Goal: Task Accomplishment & Management: Manage account settings

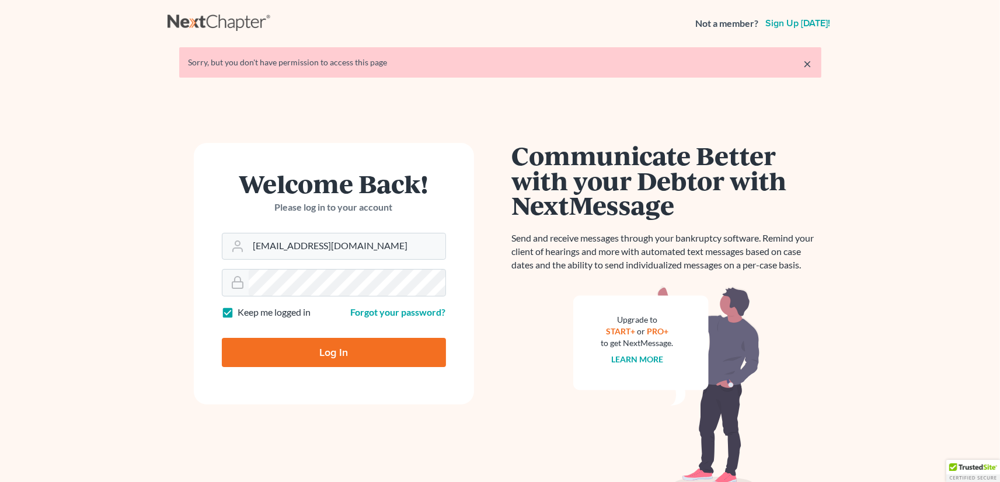
type input "[EMAIL_ADDRESS][DOMAIN_NAME]"
click at [299, 357] on input "Log In" at bounding box center [334, 352] width 224 height 29
type input "Thinking..."
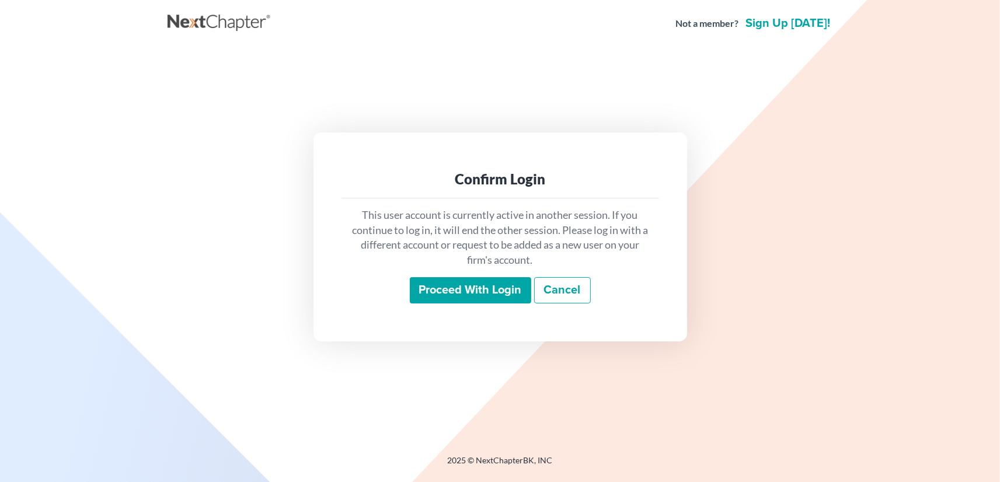
click at [504, 299] on input "Proceed with login" at bounding box center [470, 290] width 121 height 27
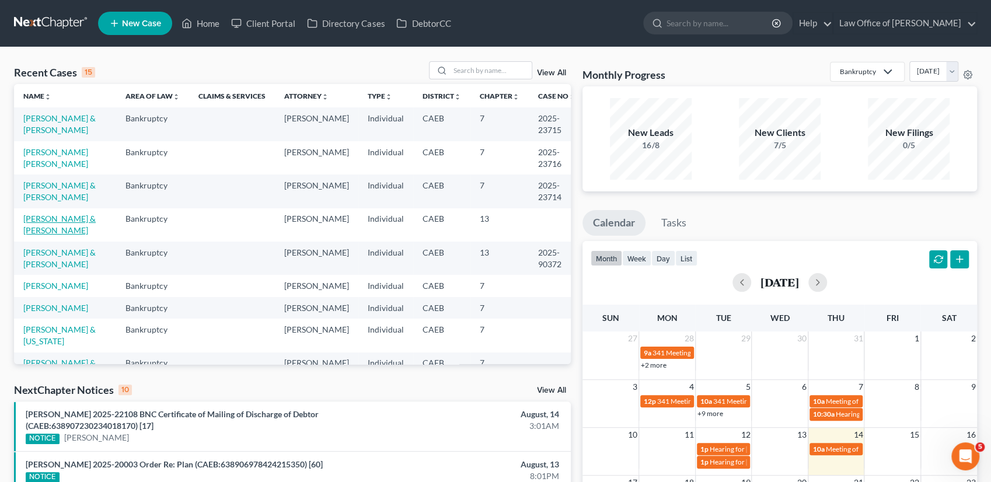
click at [57, 228] on link "[PERSON_NAME] & [PERSON_NAME]" at bounding box center [59, 225] width 72 height 22
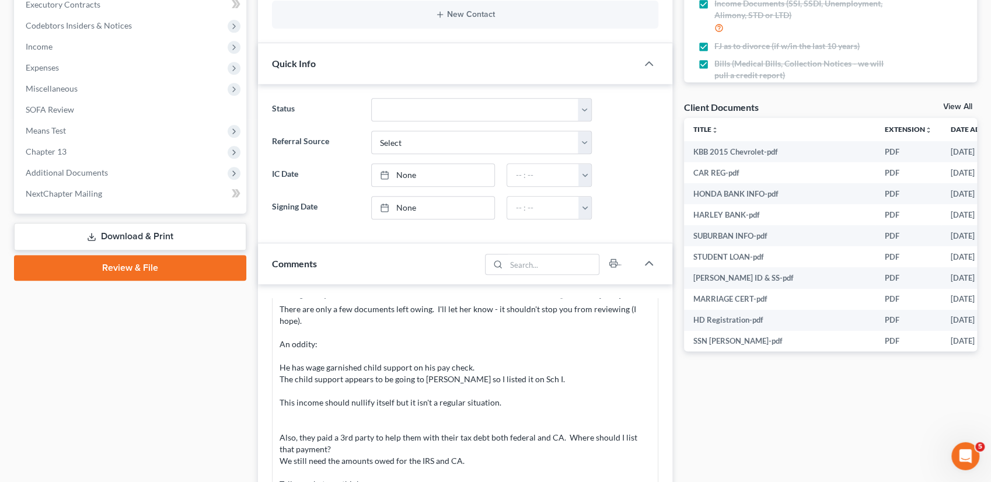
scroll to position [449, 0]
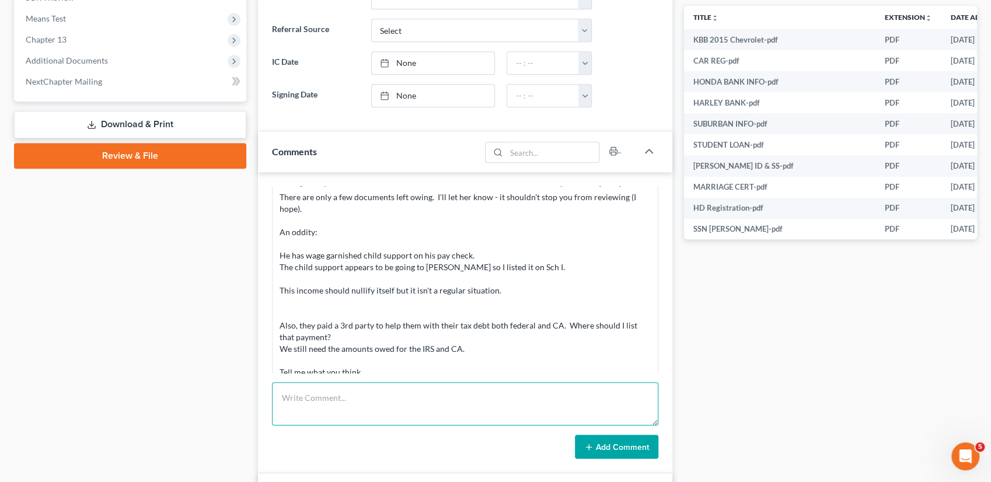
click at [354, 406] on textarea at bounding box center [465, 403] width 387 height 43
paste textarea "I am calculating and preparing the plan before I review the petition. But I do …"
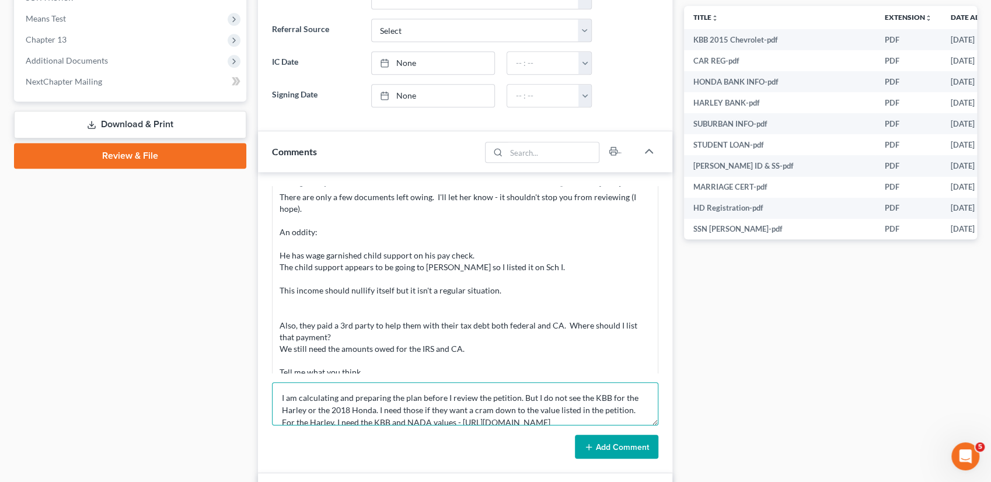
scroll to position [175, 0]
type textarea "I am calculating and preparing the plan before I review the petition. But I do …"
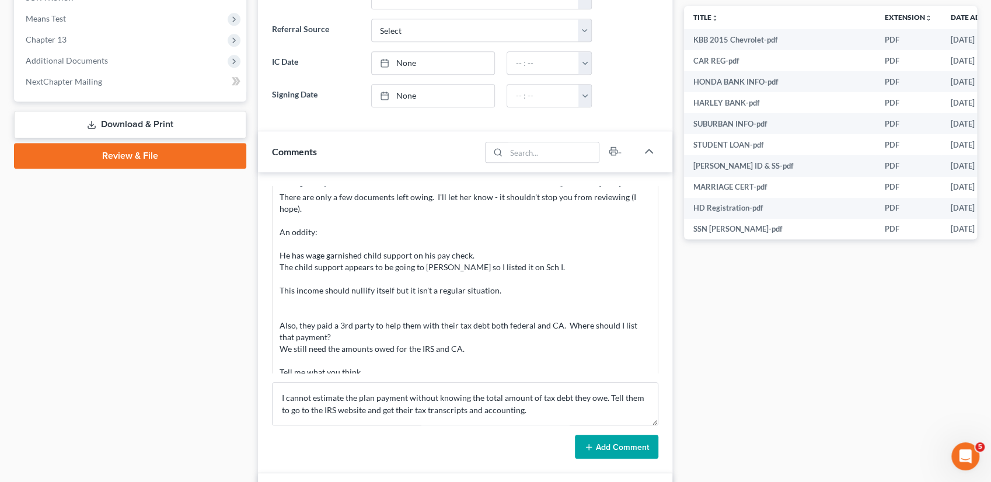
click at [616, 448] on button "Add Comment" at bounding box center [616, 447] width 83 height 25
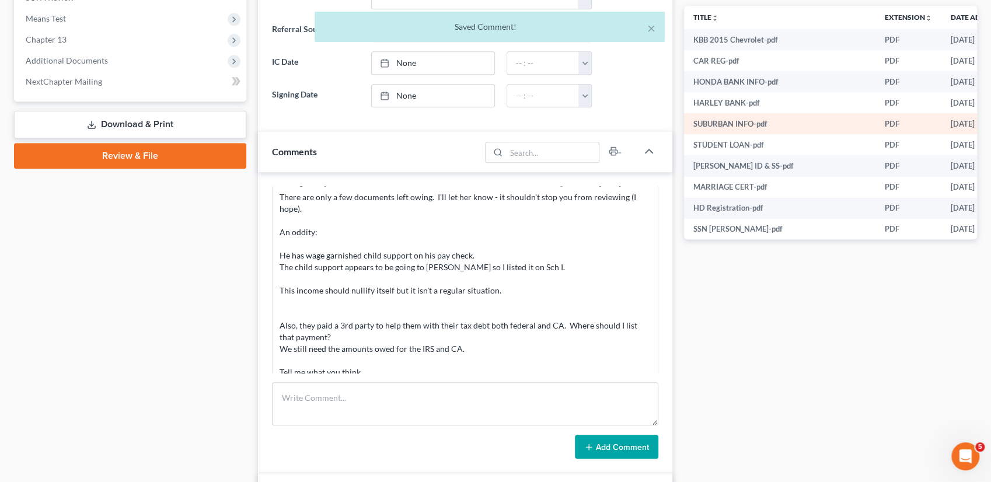
scroll to position [1102, 0]
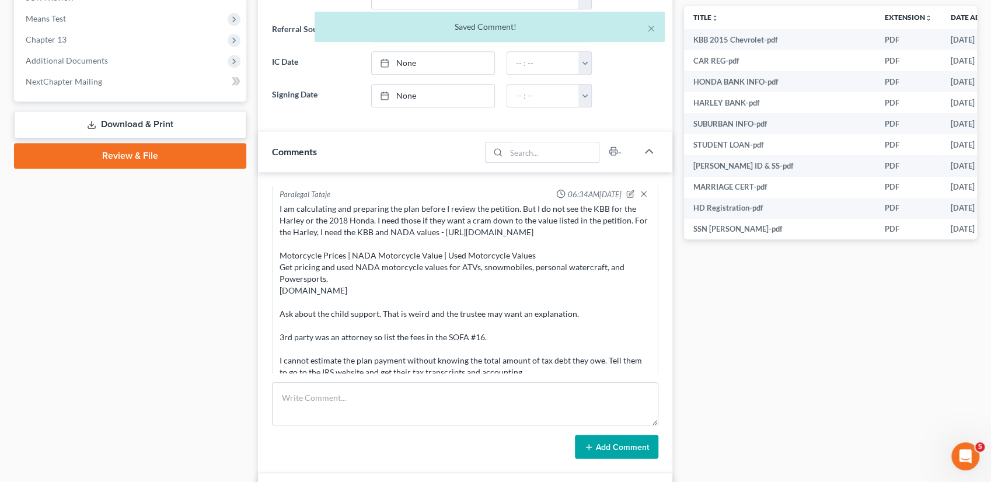
click at [959, 16] on div "× Saved Comment!" at bounding box center [489, 30] width 991 height 36
click at [956, 19] on div "× Saved Comment!" at bounding box center [489, 30] width 991 height 36
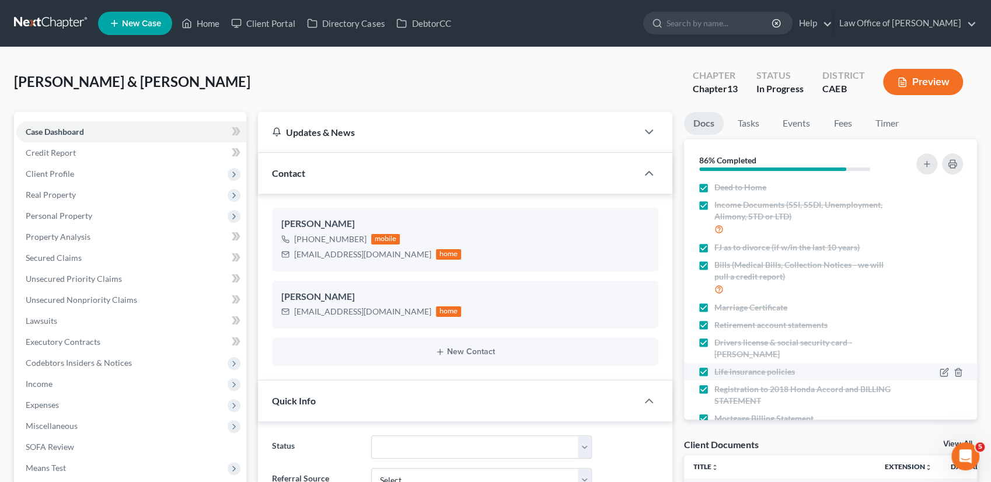
scroll to position [116, 0]
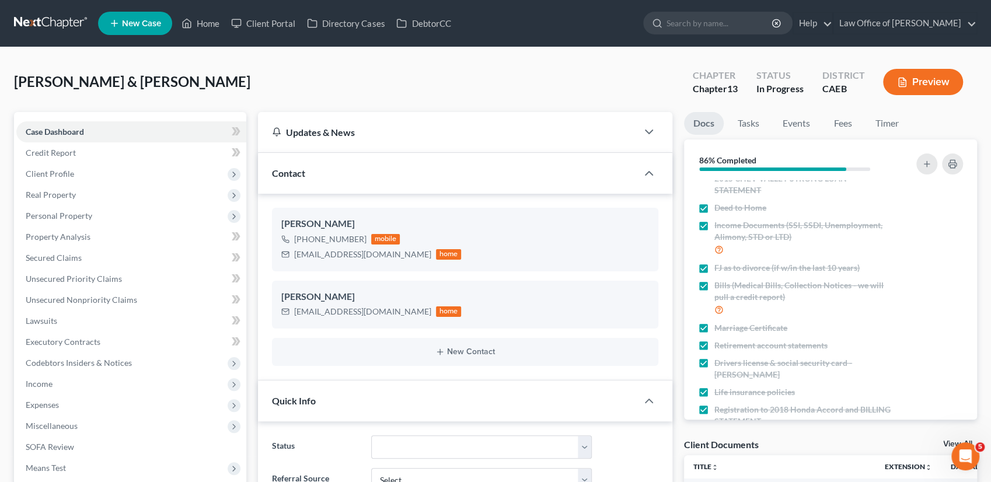
click at [947, 442] on link "View All" at bounding box center [957, 444] width 29 height 8
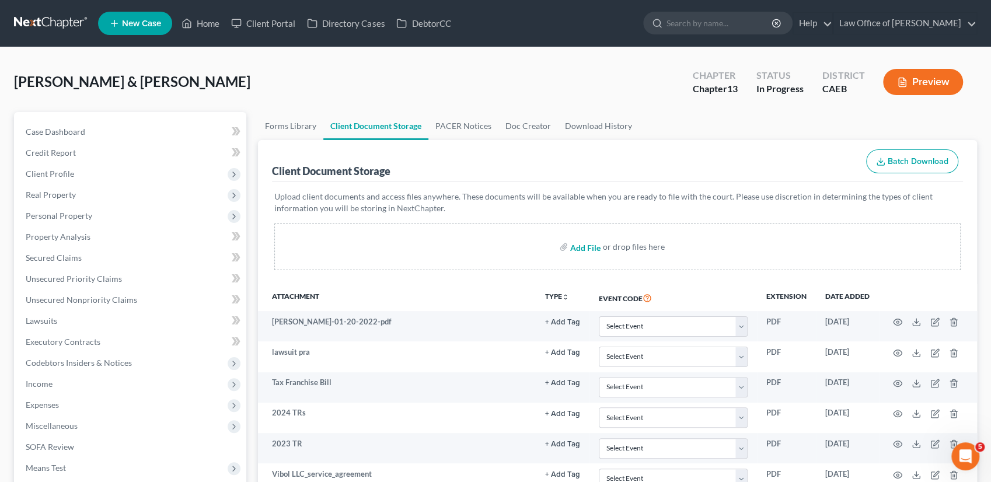
click at [586, 244] on input "file" at bounding box center [584, 246] width 28 height 21
type input "C:\fakepath\Alma_Ricky_2024_tax_return_061125_FINAL-2.pdf"
click at [579, 246] on input "file" at bounding box center [584, 246] width 28 height 21
type input "C:\fakepath\garcia 2023.pdf"
